Goal: Navigation & Orientation: Find specific page/section

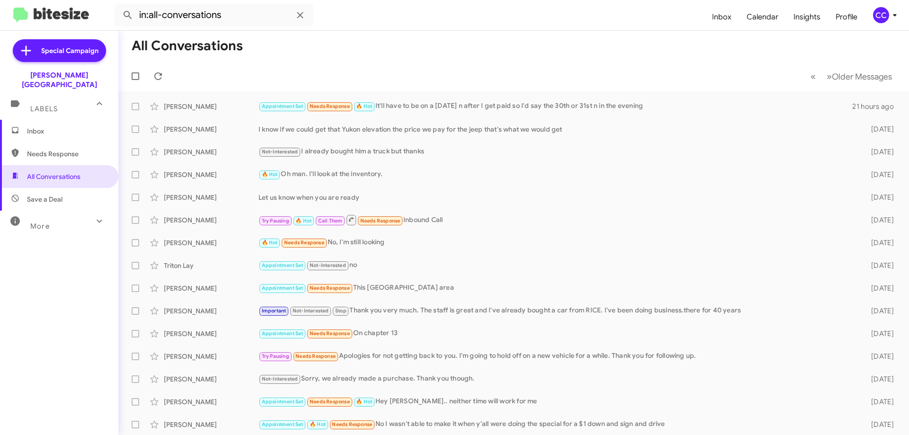
click at [38, 149] on span "Needs Response" at bounding box center [67, 153] width 80 height 9
type input "in:needs-response"
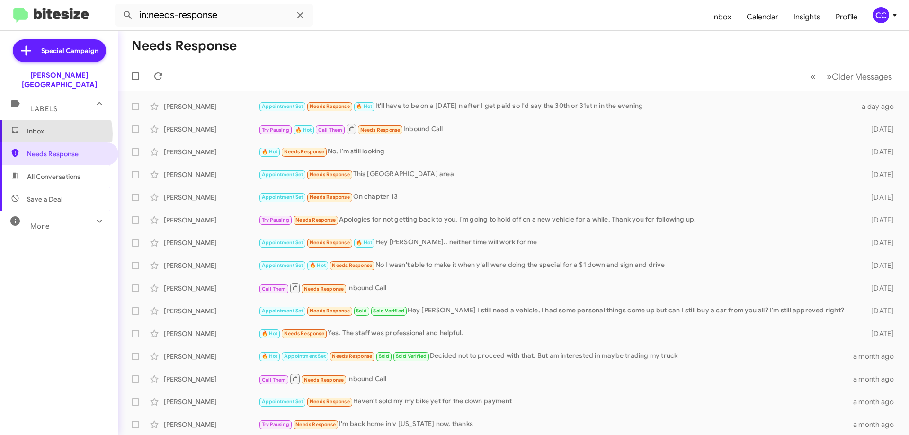
click at [47, 126] on span "Inbox" at bounding box center [67, 130] width 80 height 9
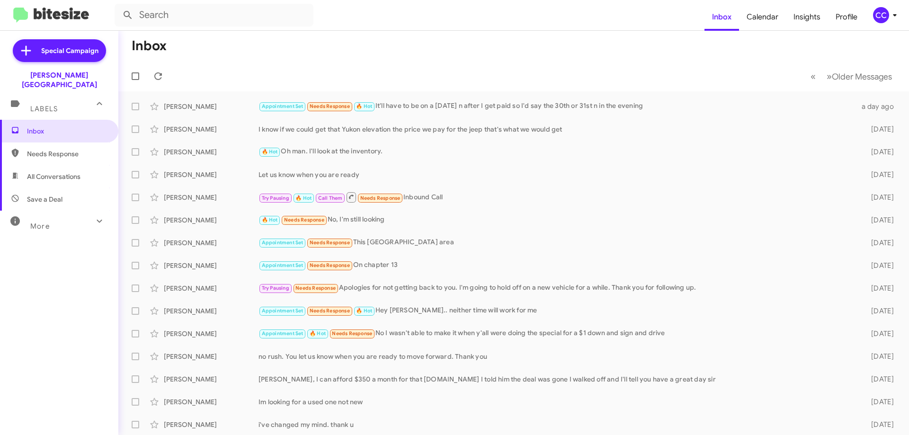
click at [40, 172] on span "All Conversations" at bounding box center [53, 176] width 53 height 9
type input "in:all-conversations"
